Goal: Find specific page/section: Find specific page/section

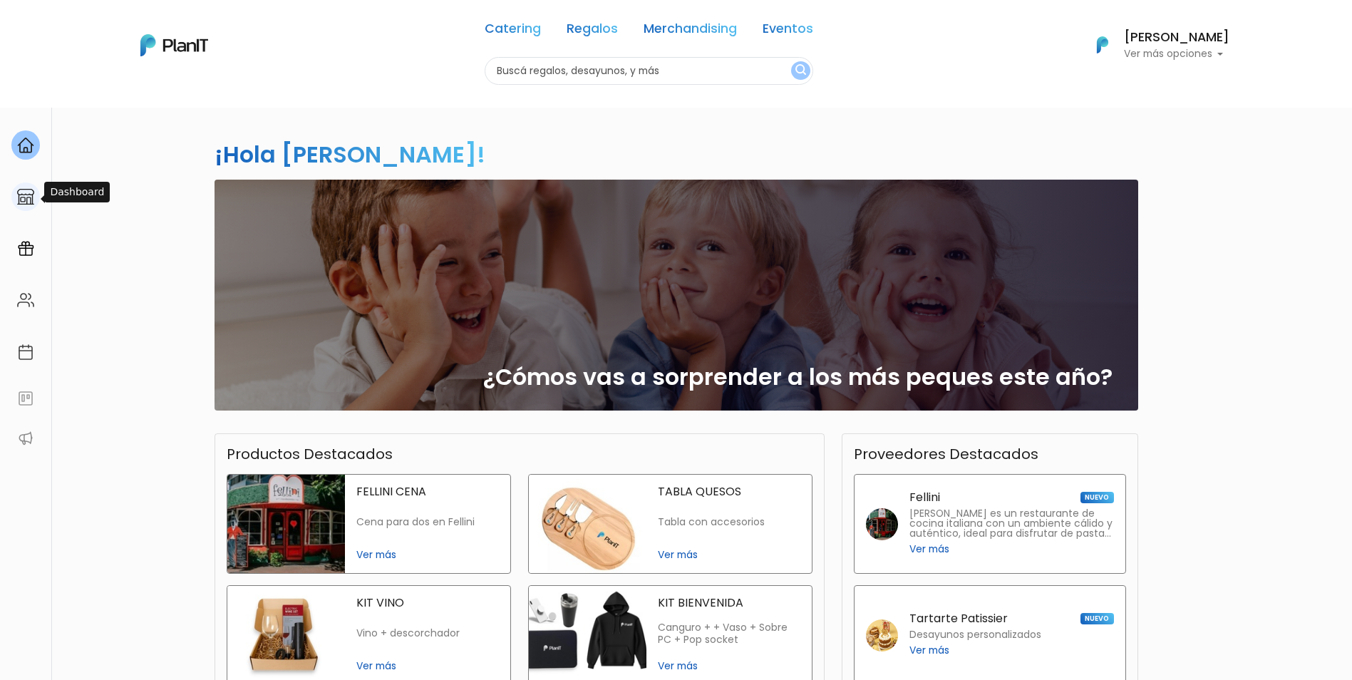
click at [26, 207] on div at bounding box center [25, 196] width 29 height 29
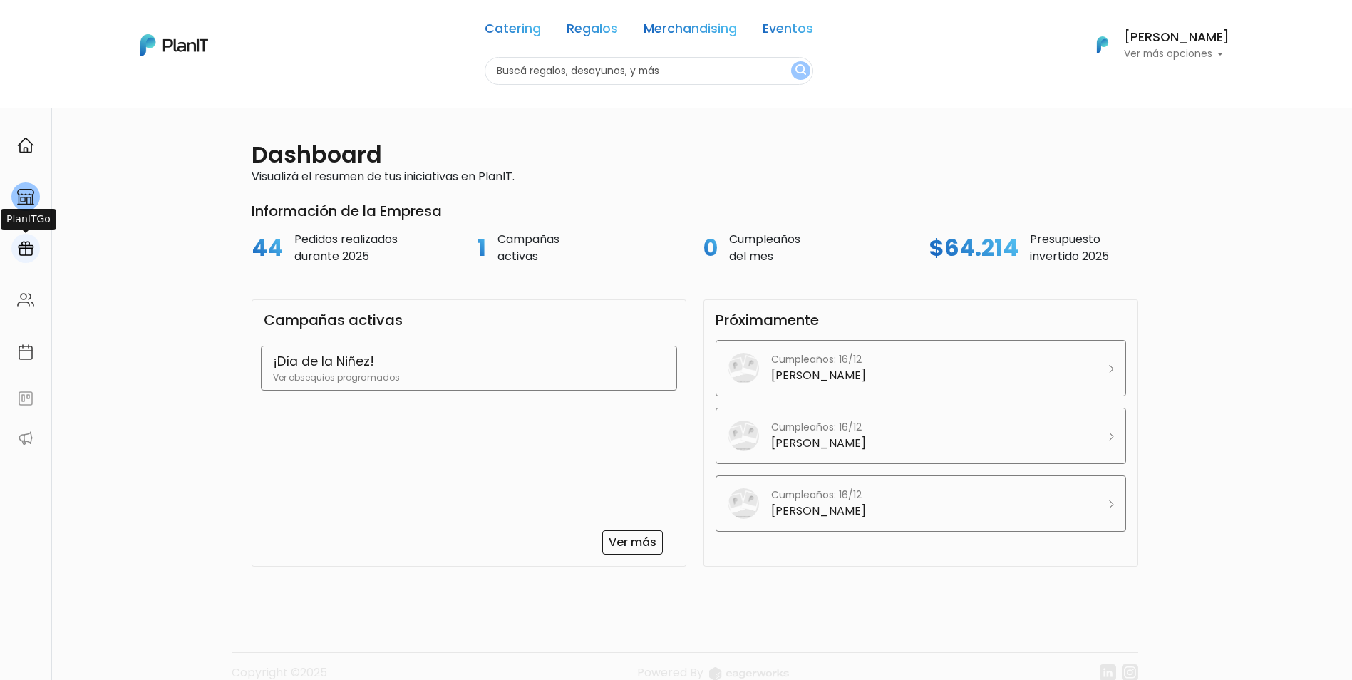
click at [21, 253] on img at bounding box center [25, 248] width 17 height 17
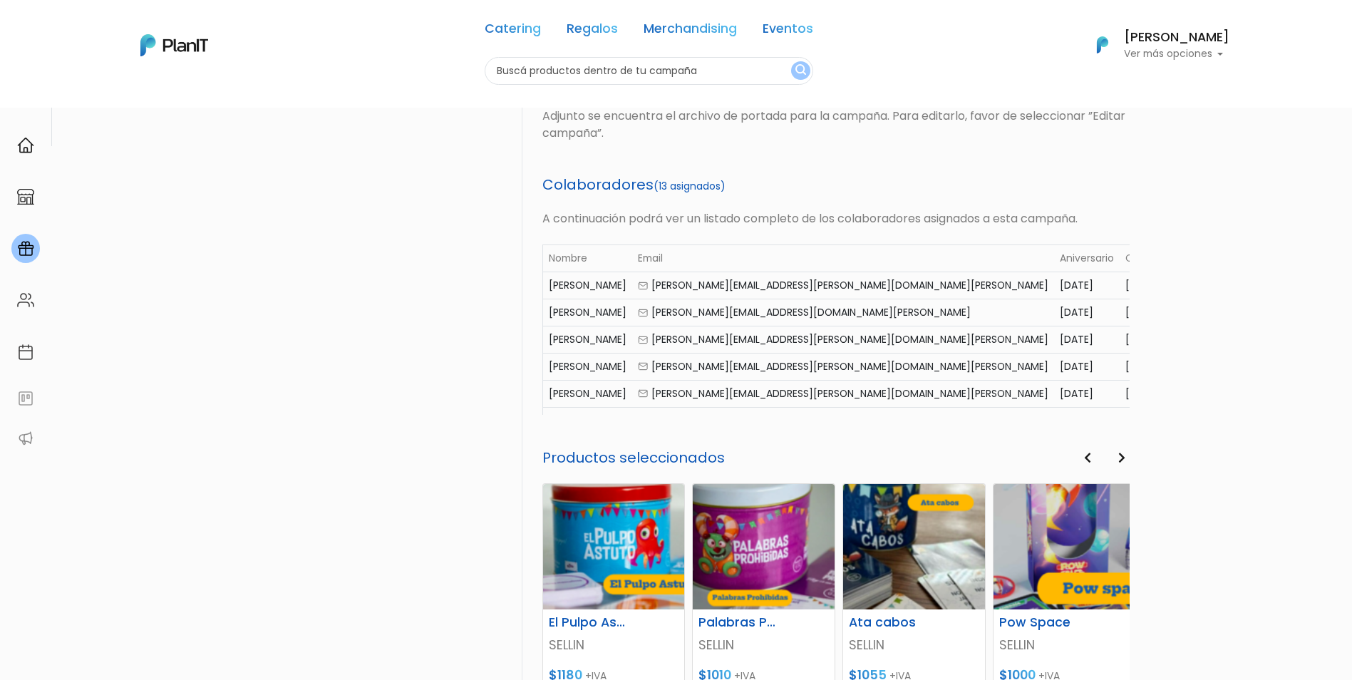
drag, startPoint x: 978, startPoint y: 378, endPoint x: 1233, endPoint y: 359, distance: 255.9
click at [1233, 359] on div "PlanITGo Creá y gestioná campañas personalizadas para cumpleaños, aniversarios …" at bounding box center [676, 160] width 1352 height 1391
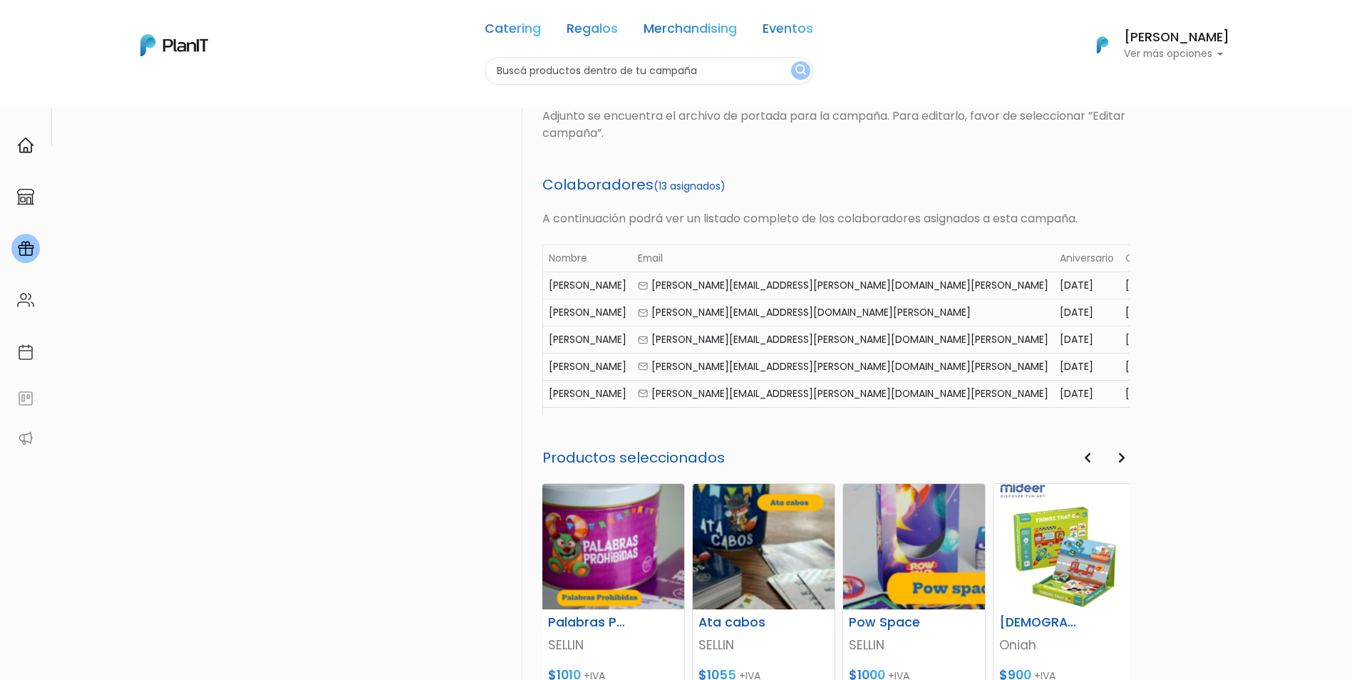
drag, startPoint x: 925, startPoint y: 307, endPoint x: 1208, endPoint y: 301, distance: 283.8
click at [1208, 301] on div "PlanITGo Creá y gestioná campañas personalizadas para cumpleaños, aniversarios …" at bounding box center [676, 160] width 1352 height 1391
click at [1179, 344] on div "PlanITGo Creá y gestioná campañas personalizadas para cumpleaños, aniversarios …" at bounding box center [676, 160] width 1352 height 1391
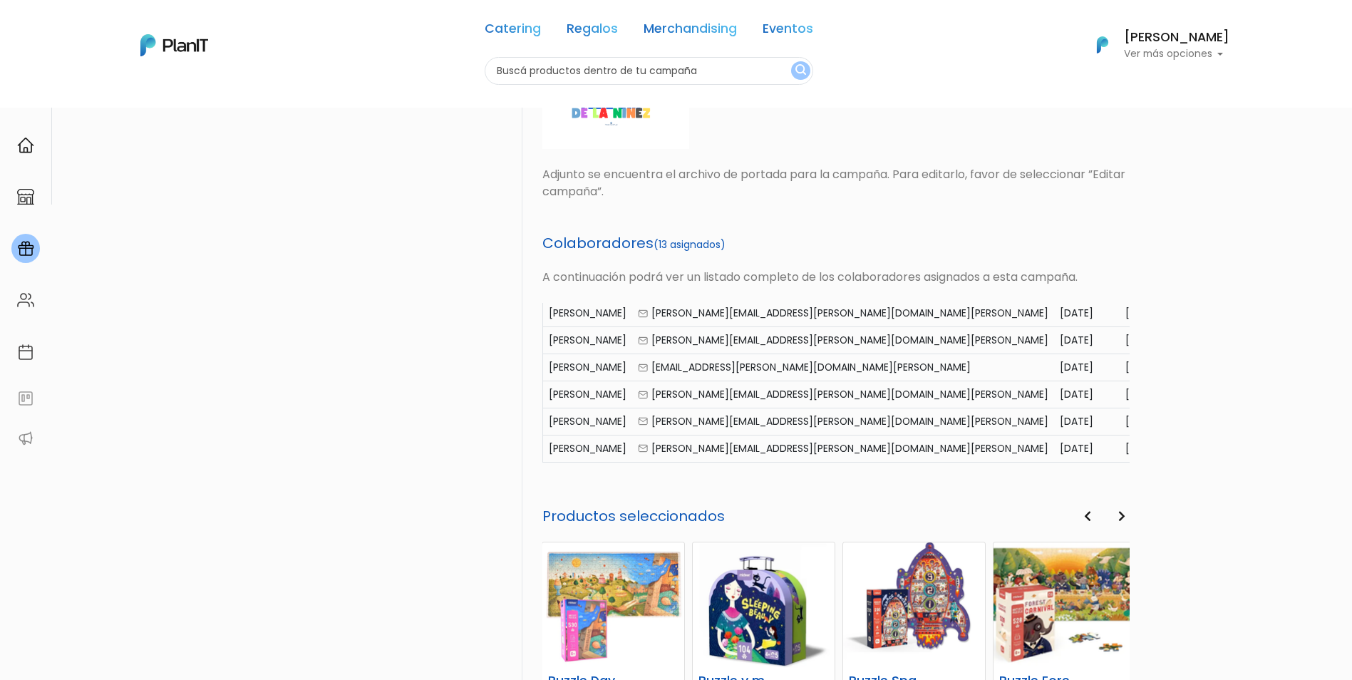
scroll to position [319, 0]
